Goal: Find specific page/section: Find specific page/section

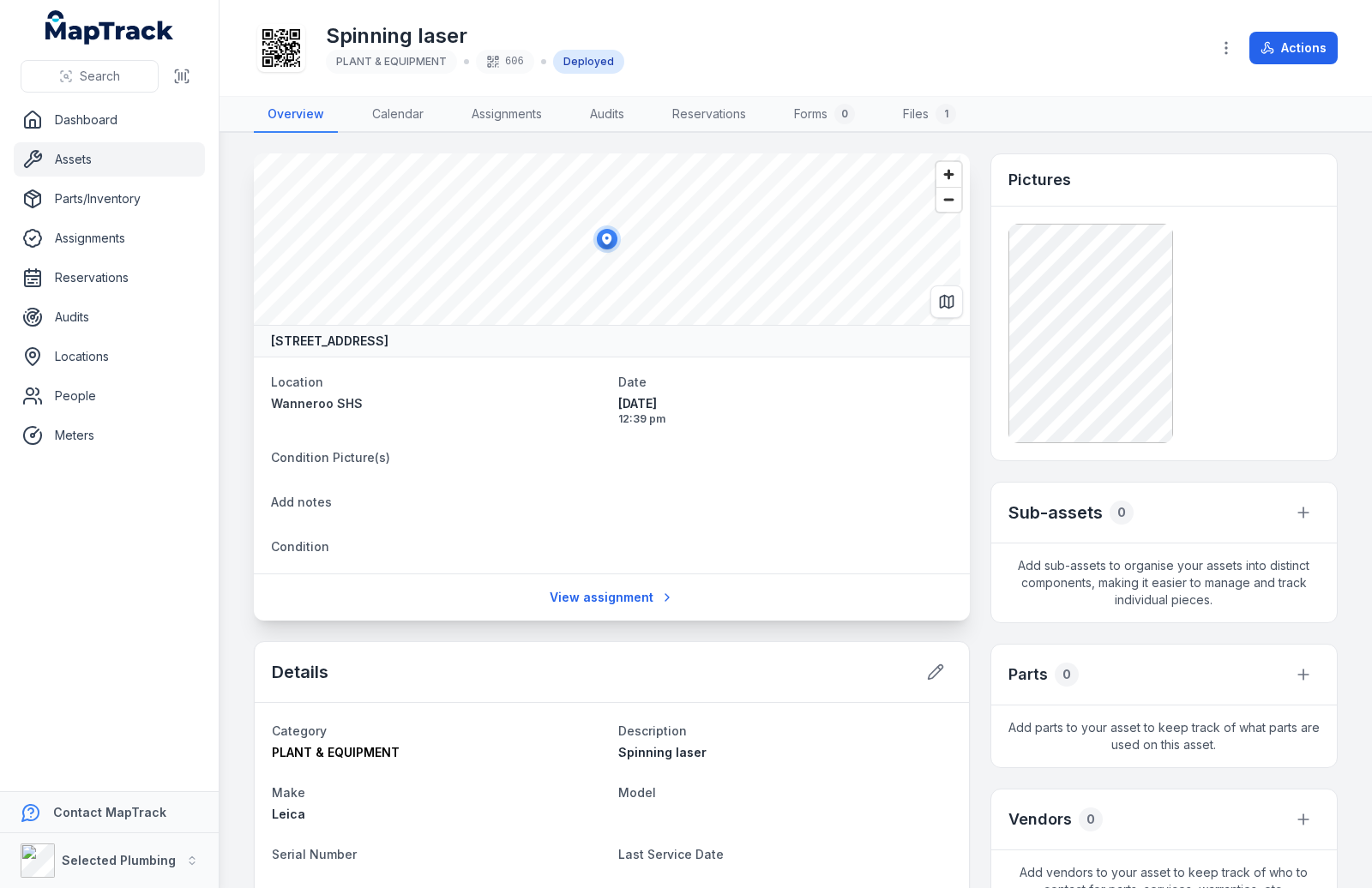
click at [74, 159] on link "Assets" at bounding box center [110, 159] width 191 height 34
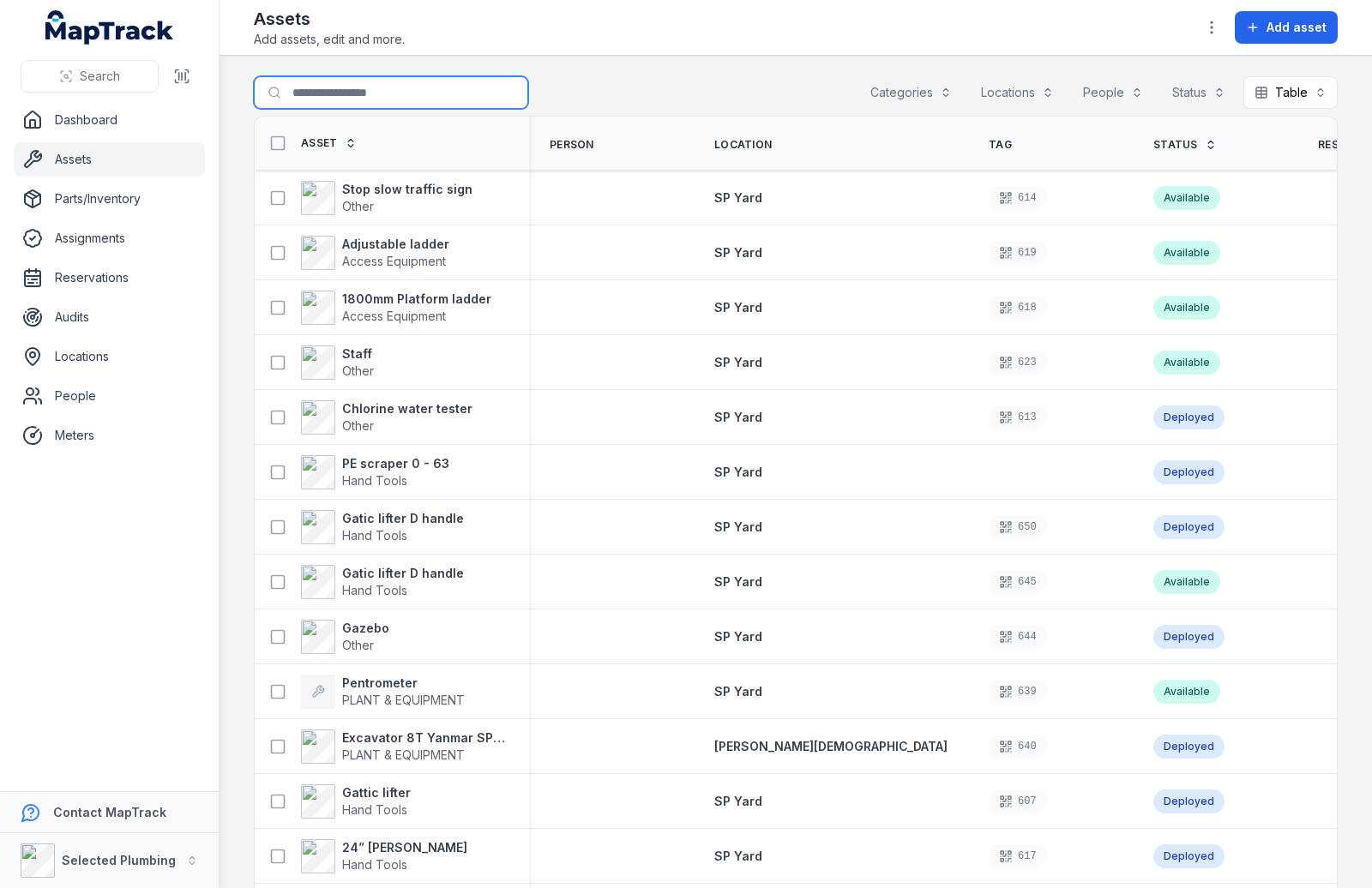
click at [319, 105] on input "Search for assets" at bounding box center [391, 93] width 274 height 33
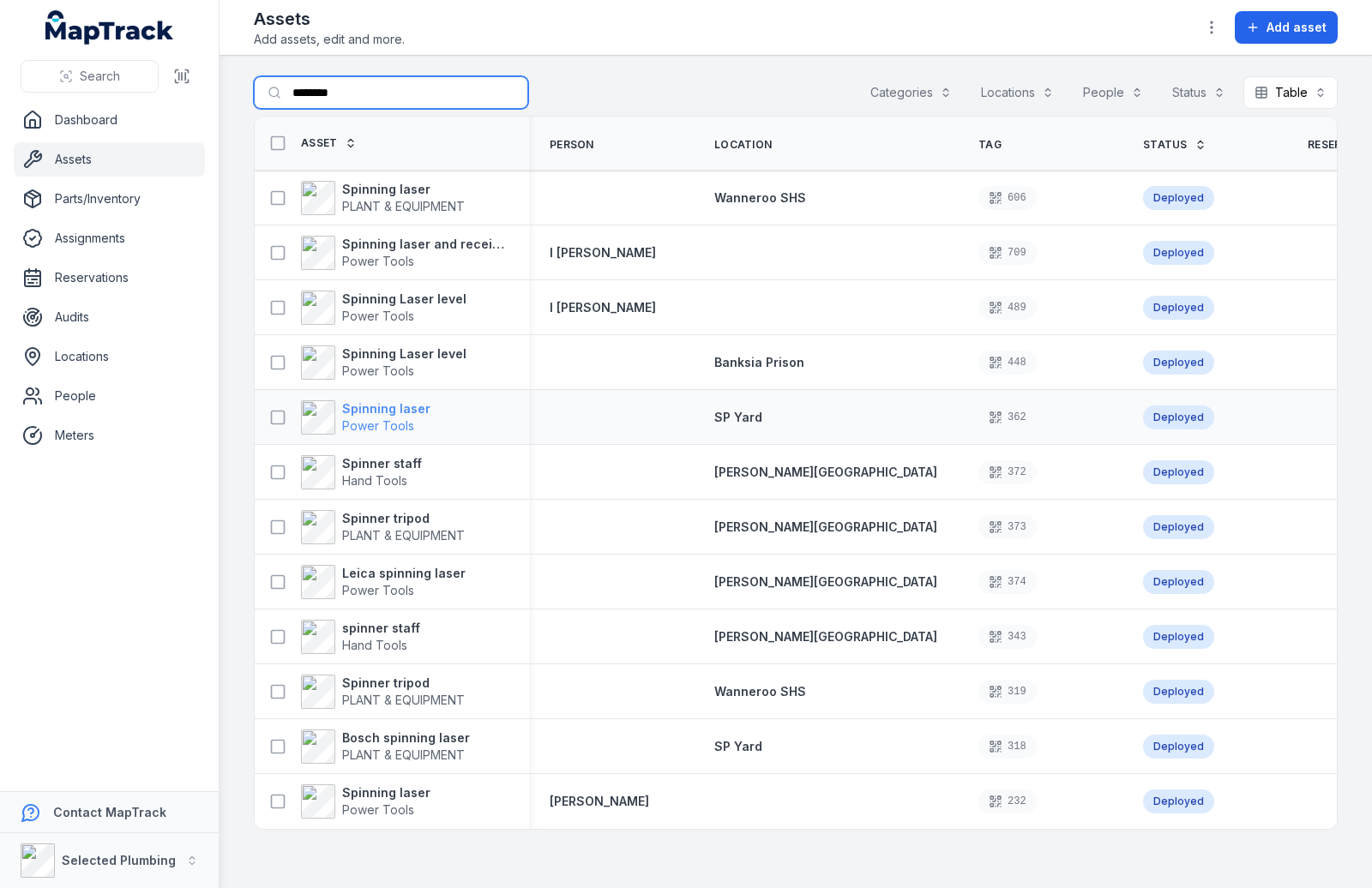
type input "********"
click at [336, 405] on div "Spinning laser Power Tools" at bounding box center [366, 417] width 129 height 34
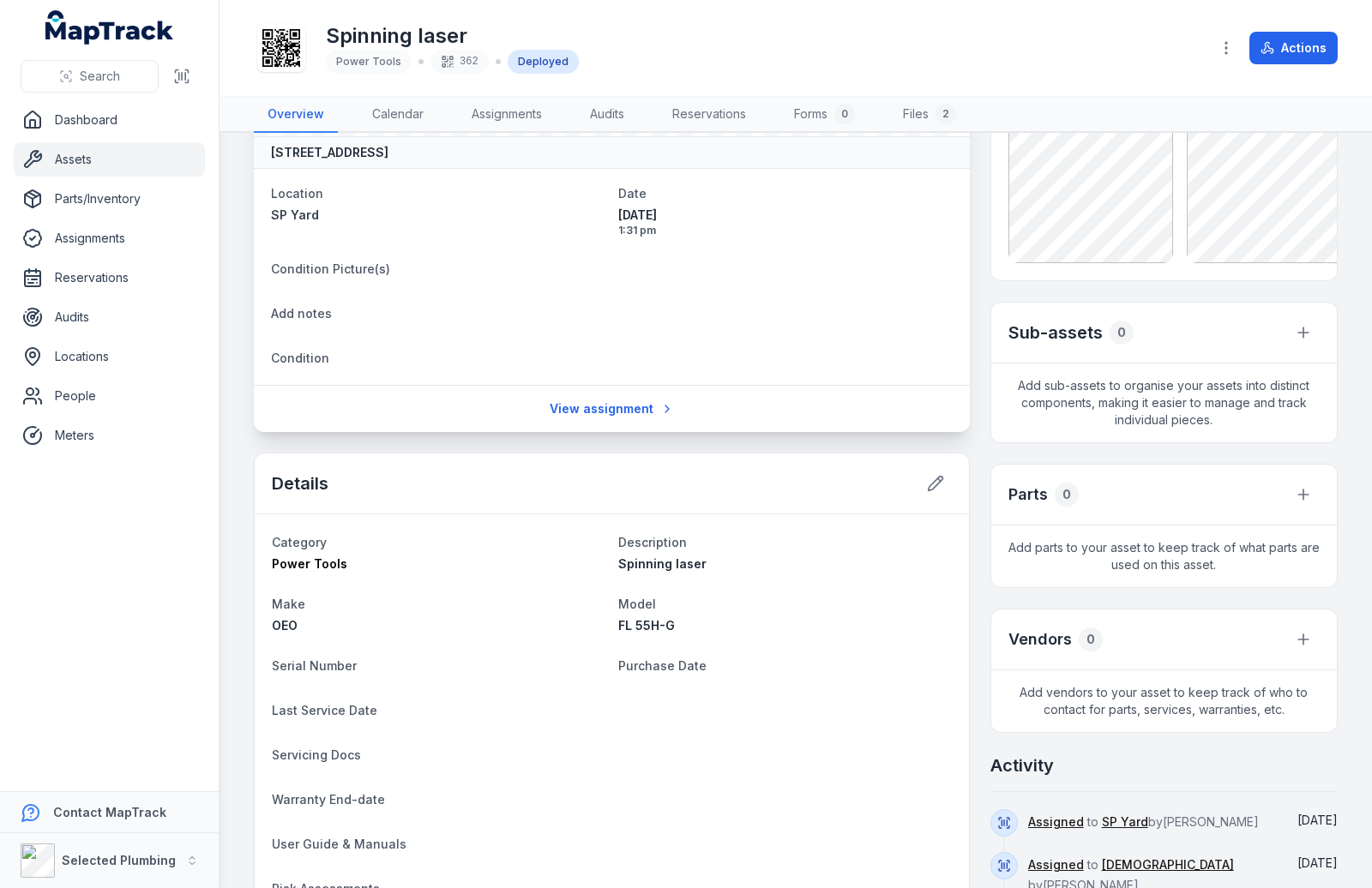
scroll to position [22, 0]
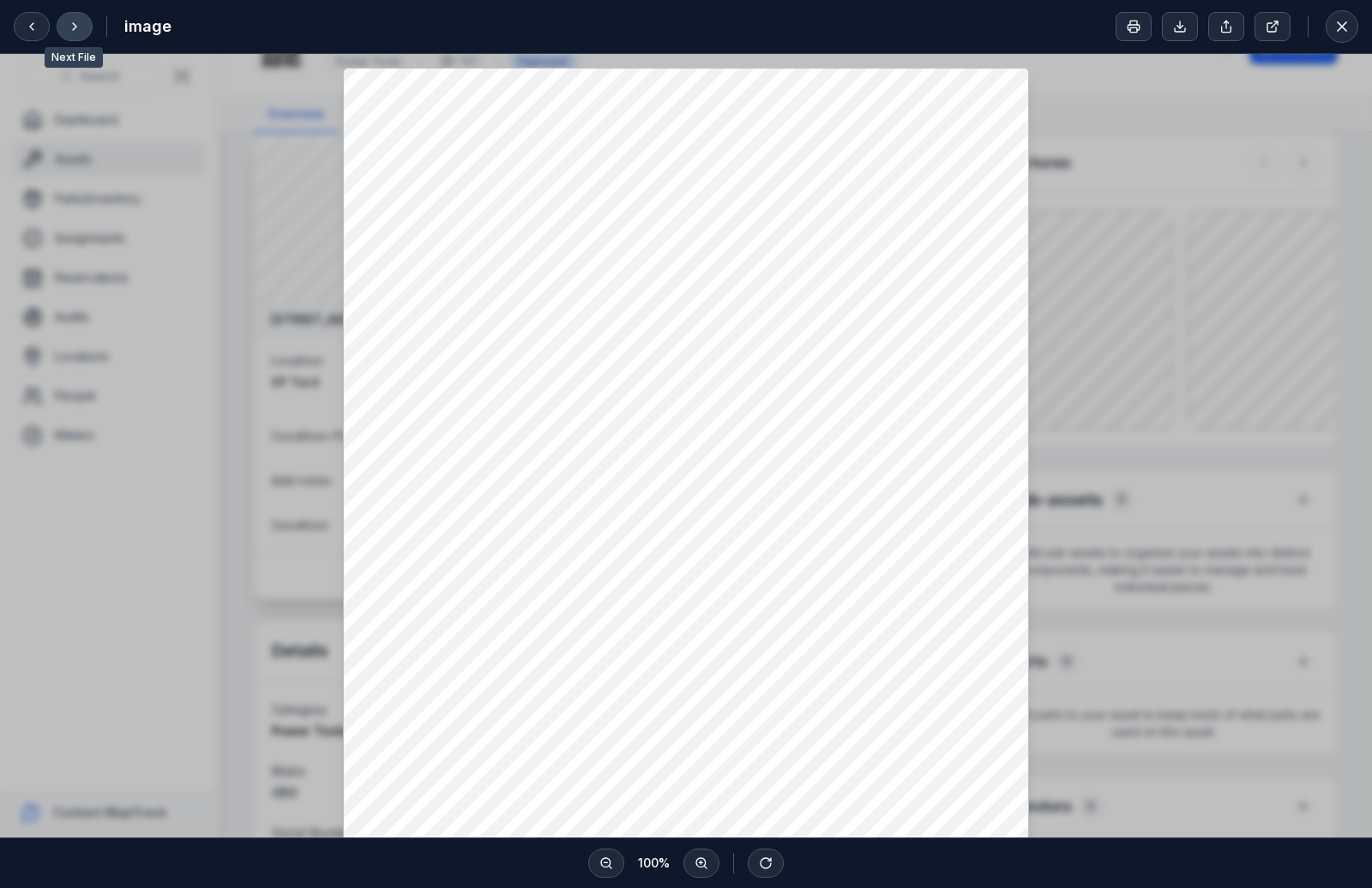
click at [78, 23] on icon at bounding box center [75, 27] width 14 height 14
click at [77, 30] on icon at bounding box center [75, 27] width 14 height 14
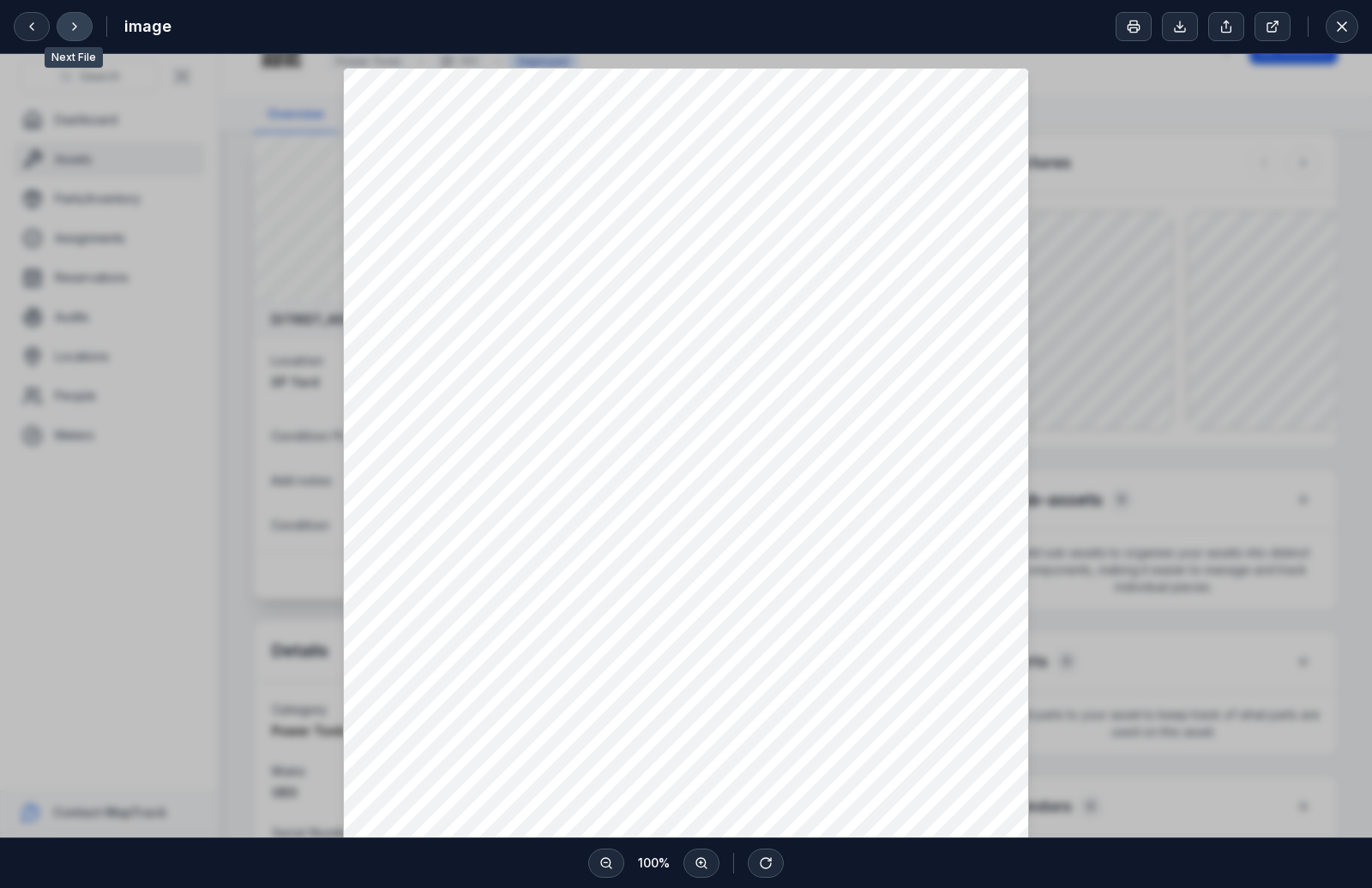
click at [77, 30] on icon at bounding box center [75, 27] width 14 height 14
click at [1099, 86] on div at bounding box center [686, 525] width 1372 height 942
click at [1344, 26] on icon at bounding box center [1342, 27] width 17 height 17
